Goal: Task Accomplishment & Management: Use online tool/utility

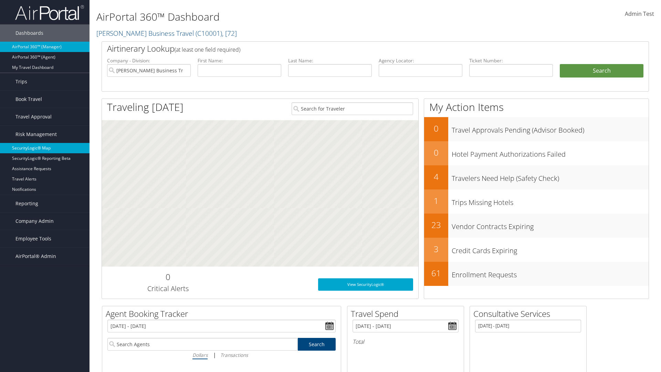
click at [45, 148] on link "SecurityLogic® Map" at bounding box center [44, 148] width 89 height 10
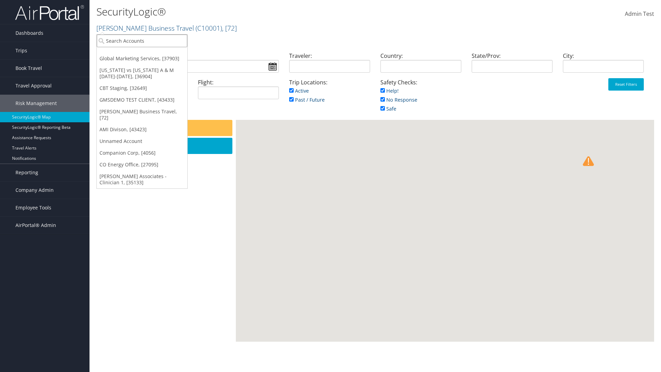
click at [142, 41] on input "search" at bounding box center [142, 40] width 91 height 13
type input "[PERSON_NAME] Business Travel"
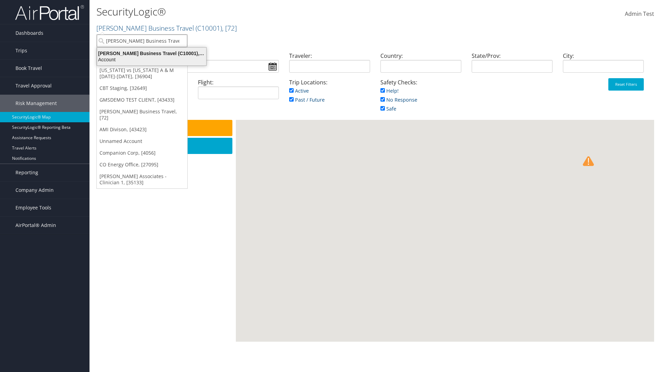
click at [151, 60] on div "Account" at bounding box center [151, 59] width 117 height 6
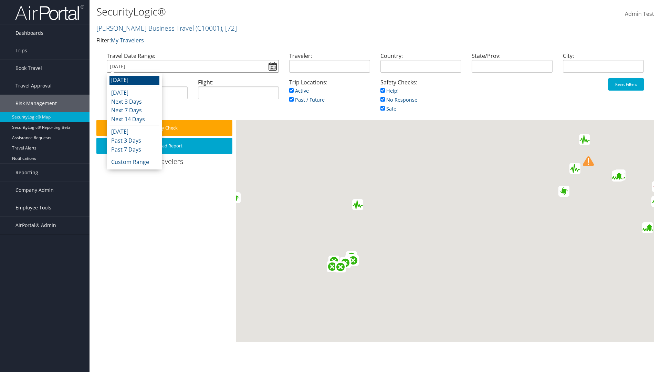
click at [192, 66] on input "[DATE]" at bounding box center [193, 66] width 172 height 13
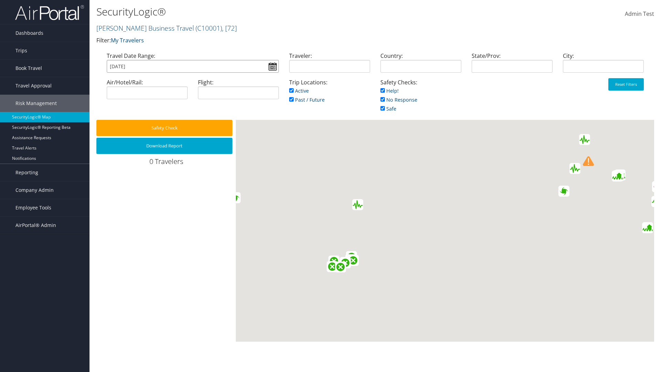
click at [192, 66] on input "[DATE]" at bounding box center [193, 66] width 172 height 13
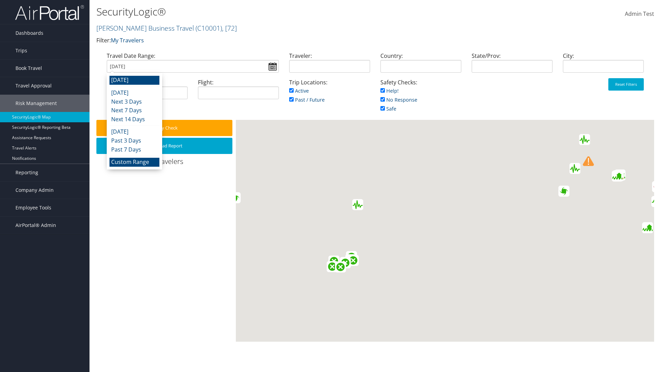
click at [134, 162] on li "Custom Range" at bounding box center [134, 162] width 50 height 9
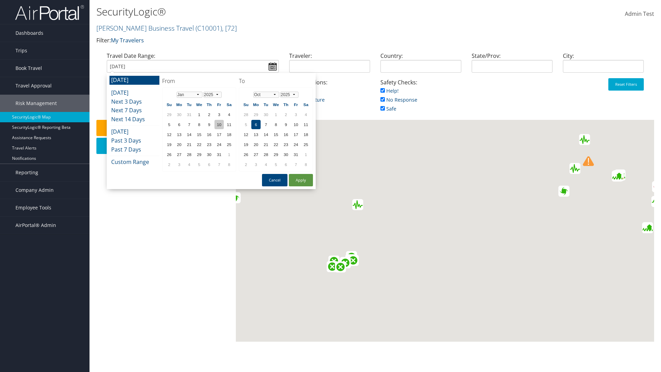
click at [219, 124] on td "10" at bounding box center [218, 124] width 9 height 9
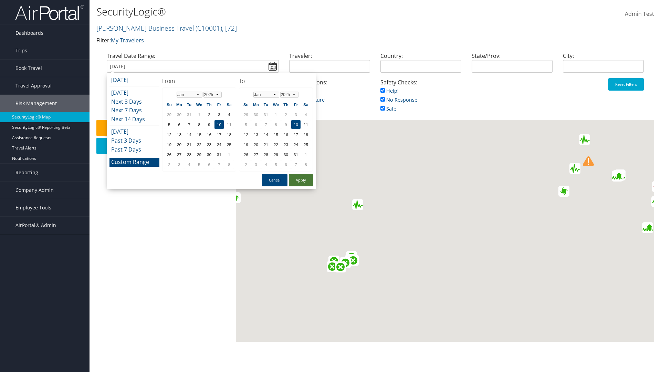
click at [301, 180] on button "Apply" at bounding box center [301, 180] width 24 height 12
type input "[DATE]"
